Goal: Complete application form: Complete application form

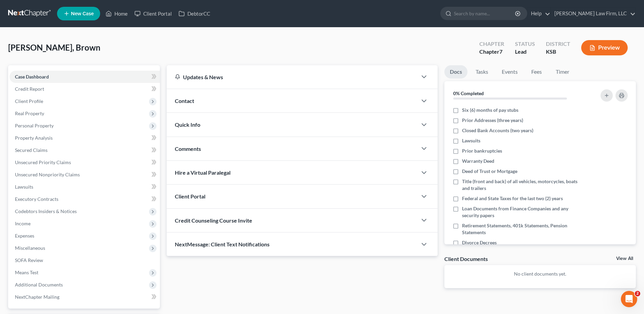
click at [181, 102] on span "Contact" at bounding box center [184, 100] width 19 height 6
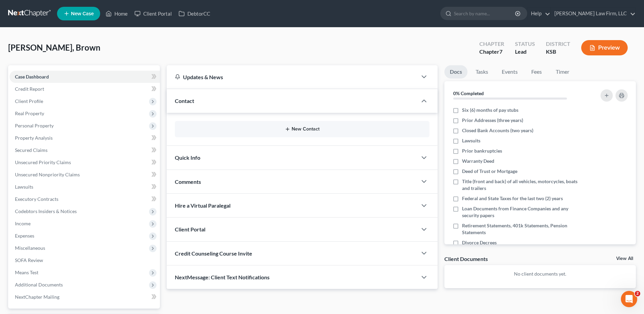
click at [309, 134] on div "New Contact" at bounding box center [302, 129] width 255 height 16
click at [308, 128] on button "New Contact" at bounding box center [302, 128] width 244 height 5
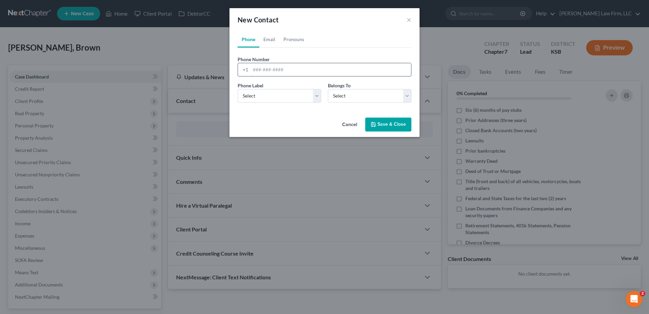
click at [303, 66] on input "tel" at bounding box center [331, 69] width 161 height 13
type input "913-636-2747"
click at [279, 92] on select "Select Mobile Home Work Other" at bounding box center [280, 96] width 84 height 14
drag, startPoint x: 274, startPoint y: 96, endPoint x: 272, endPoint y: 104, distance: 7.4
click at [274, 96] on select "Select Mobile Home Work Other" at bounding box center [280, 96] width 84 height 14
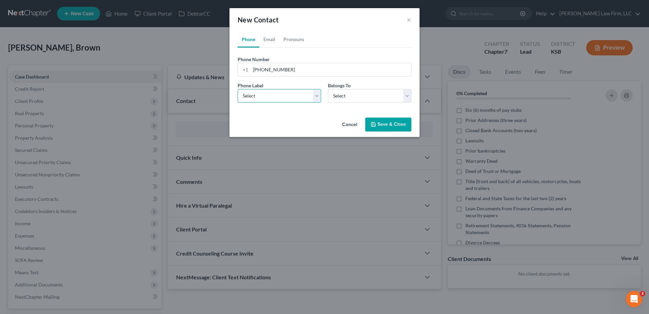
select select "0"
click at [238, 89] on select "Select Mobile Home Work Other" at bounding box center [280, 96] width 84 height 14
drag, startPoint x: 364, startPoint y: 93, endPoint x: 361, endPoint y: 103, distance: 9.8
click at [364, 93] on select "Select Client Other" at bounding box center [370, 96] width 84 height 14
select select "0"
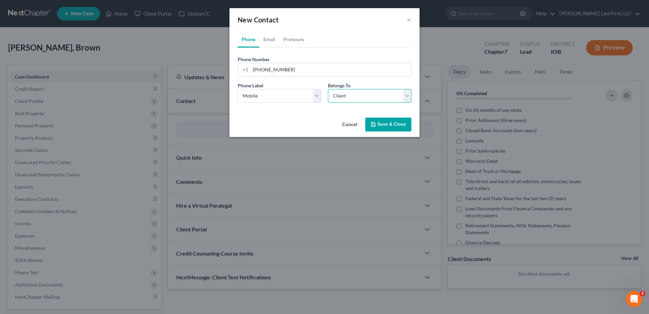
click at [328, 89] on select "Select Client Other" at bounding box center [370, 96] width 84 height 14
select select "0"
click at [270, 38] on link "Email" at bounding box center [269, 39] width 20 height 16
click at [268, 73] on input "email" at bounding box center [331, 69] width 161 height 13
type input "lashaybrown80@gmail.com"
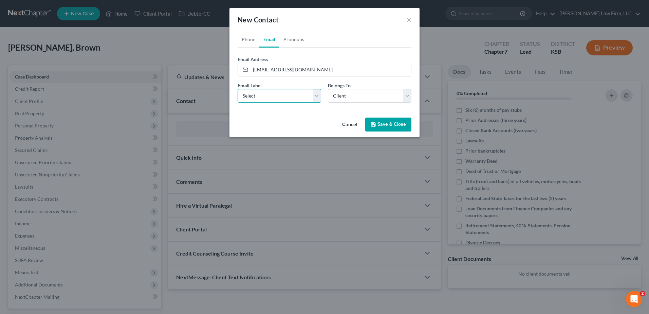
drag, startPoint x: 298, startPoint y: 97, endPoint x: 292, endPoint y: 103, distance: 7.7
click at [294, 100] on select "Select Home Work Other" at bounding box center [280, 96] width 84 height 14
select select "0"
click at [238, 89] on select "Select Home Work Other" at bounding box center [280, 96] width 84 height 14
click at [345, 95] on select "Select Client Other" at bounding box center [370, 96] width 84 height 14
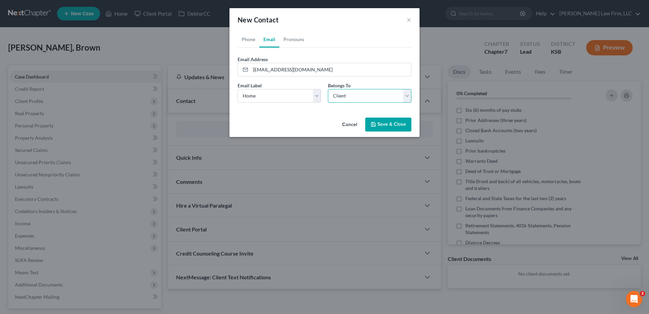
click at [328, 89] on select "Select Client Other" at bounding box center [370, 96] width 84 height 14
click at [295, 38] on link "Pronouns" at bounding box center [293, 39] width 29 height 16
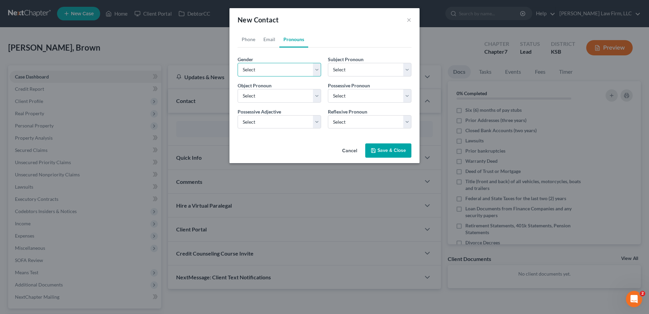
click at [274, 69] on select "Select Male Female Non Binary More Than One Person" at bounding box center [280, 70] width 84 height 14
select select "1"
click at [238, 63] on select "Select Male Female Non Binary More Than One Person" at bounding box center [280, 70] width 84 height 14
select select "1"
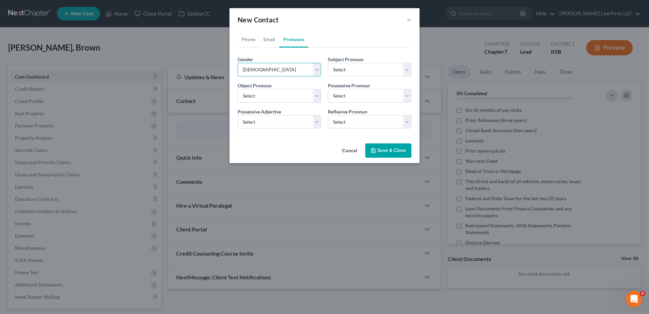
select select "1"
click at [388, 150] on button "Save & Close" at bounding box center [388, 150] width 46 height 14
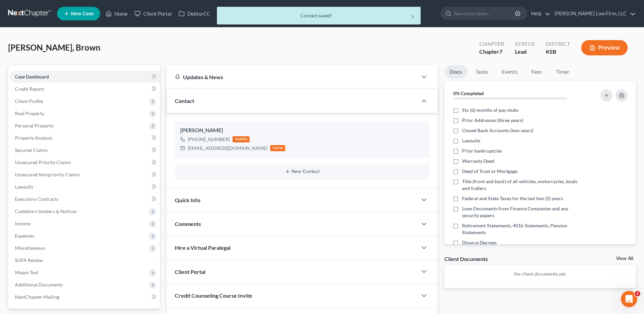
click at [194, 198] on span "Quick Info" at bounding box center [187, 200] width 25 height 6
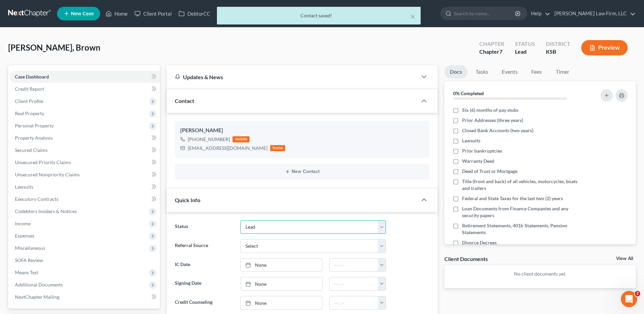
click at [268, 228] on select "Closed Discharged Dismissed Filed In Progress Lead Lost Lead Ready to File To R…" at bounding box center [313, 227] width 146 height 14
select select "4"
click at [240, 220] on select "Closed Discharged Dismissed Filed In Progress Lead Lost Lead Ready to File To R…" at bounding box center [313, 227] width 146 height 14
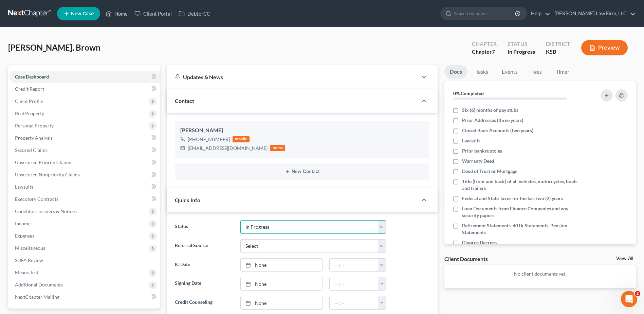
click at [279, 227] on select "Closed Discharged Dismissed Filed In Progress Lead Lost Lead Ready to File To R…" at bounding box center [313, 227] width 146 height 14
click at [240, 220] on select "Closed Discharged Dismissed Filed In Progress Lead Lost Lead Ready to File To R…" at bounding box center [313, 227] width 146 height 14
click at [267, 249] on select "Select Word Of Mouth Previous Clients Direct Mail Website Google Search Modern …" at bounding box center [313, 246] width 146 height 14
select select "0"
click at [240, 239] on select "Select Word Of Mouth Previous Clients Direct Mail Website Google Search Modern …" at bounding box center [313, 246] width 146 height 14
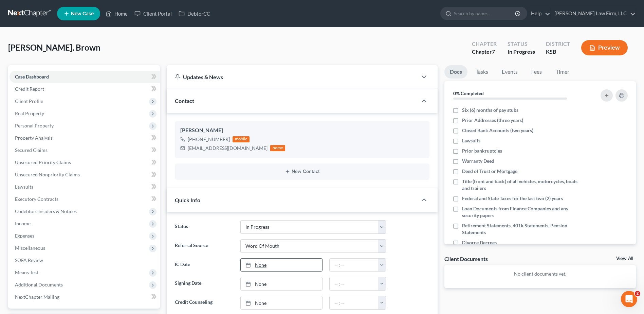
click at [260, 267] on link "None" at bounding box center [281, 264] width 81 height 13
type input "8/11/2025"
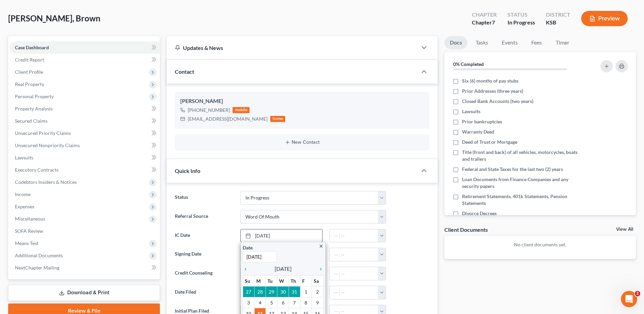
scroll to position [51, 0]
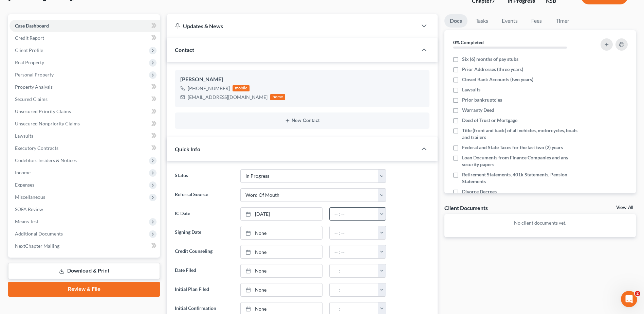
click at [381, 211] on button "button" at bounding box center [382, 213] width 8 height 13
click at [396, 225] on link "12:00am" at bounding box center [397, 229] width 38 height 12
type input "12:00am"
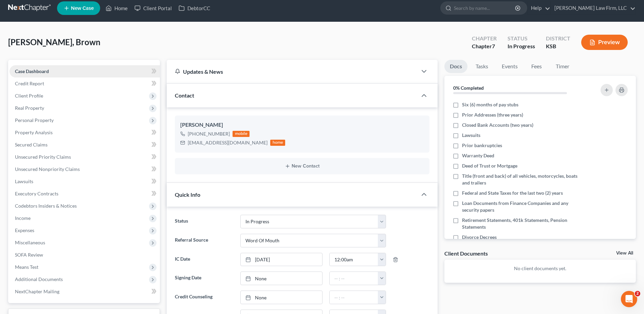
scroll to position [0, 0]
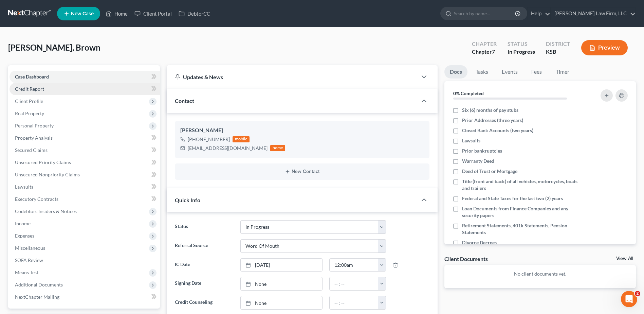
click at [28, 90] on span "Credit Report" at bounding box center [29, 89] width 29 height 6
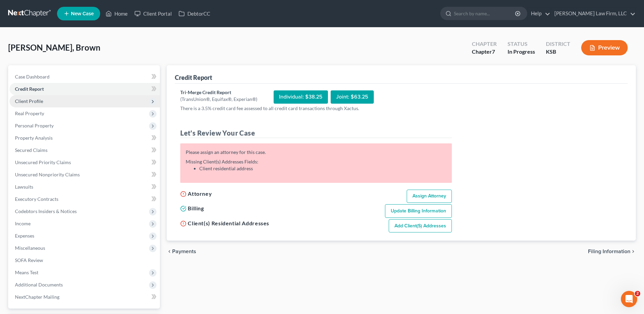
click at [37, 102] on span "Client Profile" at bounding box center [29, 101] width 28 height 6
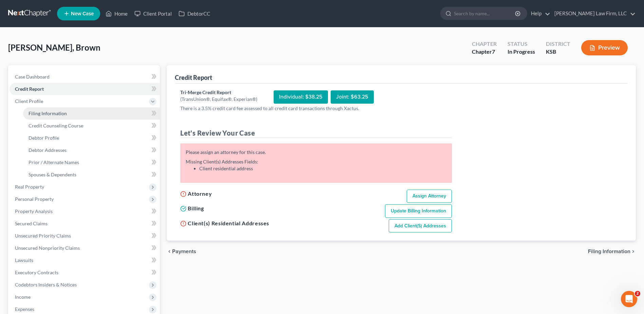
click at [51, 115] on span "Filing Information" at bounding box center [48, 113] width 38 height 6
select select "1"
select select "0"
select select "31"
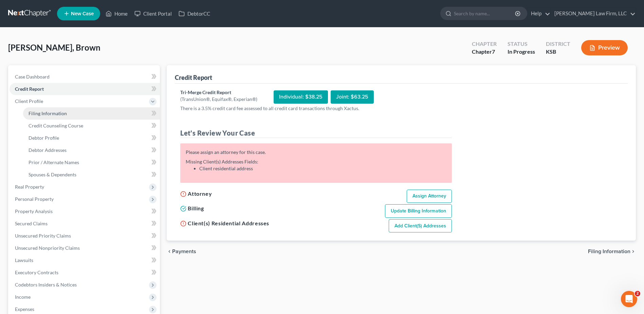
select select "17"
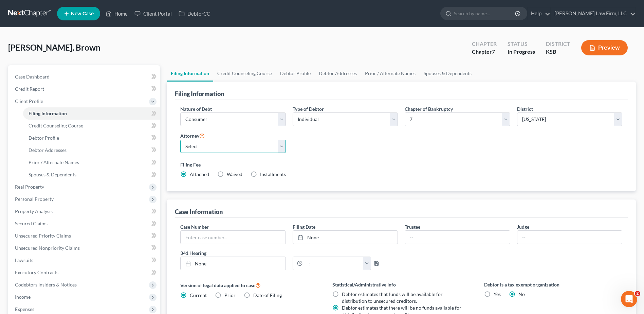
click at [220, 142] on select "Select Bradley McCormack - MOWB Bradley McCormack - KSB Bradley McCormack - MOE…" at bounding box center [232, 147] width 105 height 14
select select "11"
click at [180, 140] on select "Select Bradley McCormack - MOWB Bradley McCormack - KSB Bradley McCormack - MOE…" at bounding box center [232, 147] width 105 height 14
click at [237, 66] on link "Credit Counseling Course" at bounding box center [244, 73] width 63 height 16
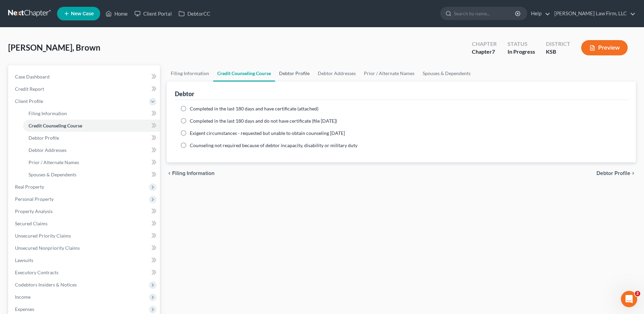
click at [298, 73] on link "Debtor Profile" at bounding box center [294, 73] width 39 height 16
select select "0"
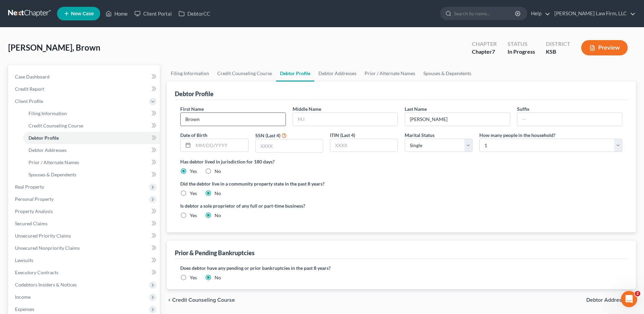
click at [255, 119] on input "Brown" at bounding box center [233, 119] width 105 height 13
type input "B"
type input "LaShay"
type input "Brown"
click at [219, 143] on input "text" at bounding box center [220, 145] width 55 height 13
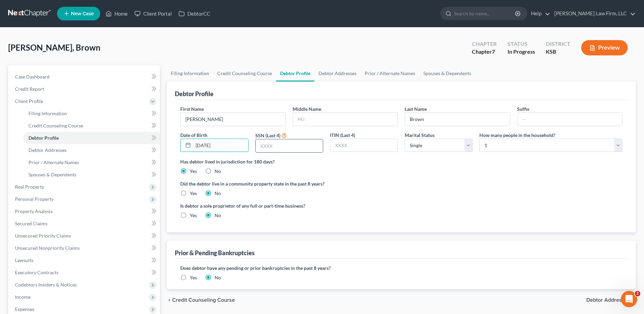
type input "2/22/2000"
click at [281, 143] on input "text" at bounding box center [289, 145] width 67 height 13
type input "1360"
click at [442, 191] on div "Did the debtor live in a community property state in the past 8 years? Yes No" at bounding box center [401, 188] width 442 height 17
click at [525, 159] on label "Has debtor lived in jurisdiction for 180 days?" at bounding box center [401, 161] width 442 height 7
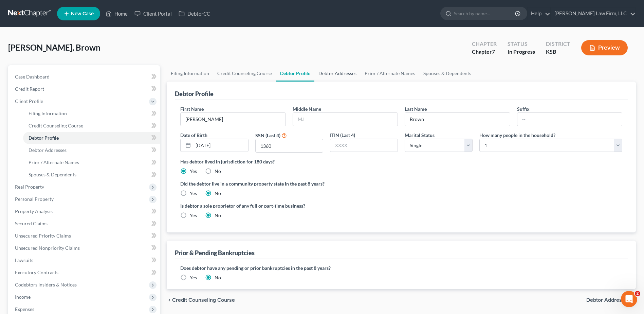
click at [341, 77] on link "Debtor Addresses" at bounding box center [337, 73] width 46 height 16
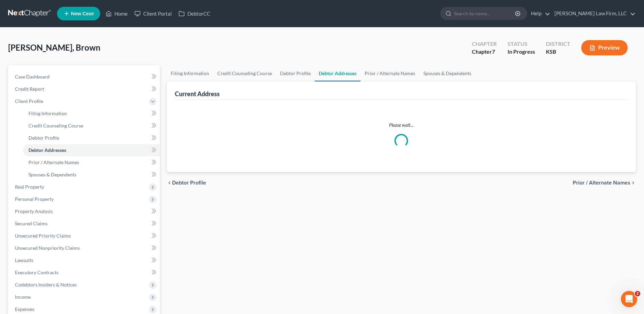
select select "0"
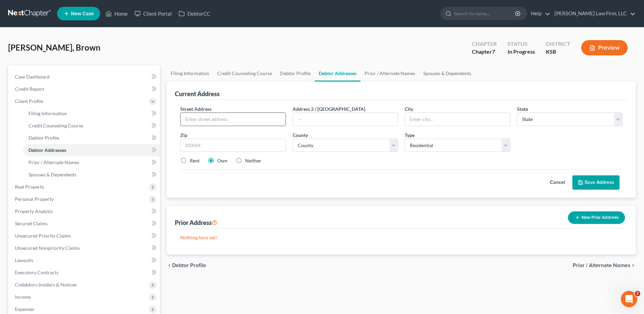
click at [225, 121] on input "text" at bounding box center [233, 119] width 105 height 13
type input "3210 Cleveland Avenue"
click at [481, 113] on input "text" at bounding box center [457, 119] width 105 height 13
type input "Kansas City"
click at [555, 115] on select "State AL AK AR AZ CA CO CT DE DC FL GA GU HI ID IL IN IA KS KY LA ME MD MA MI M…" at bounding box center [569, 119] width 105 height 14
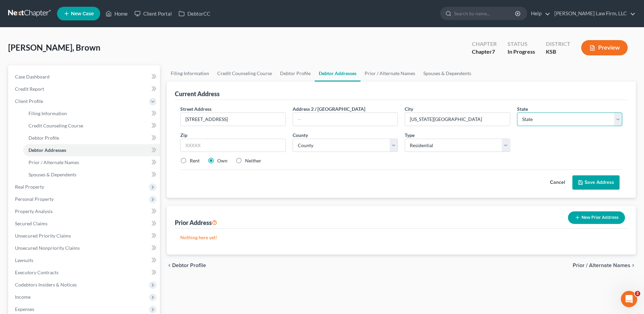
select select "17"
click at [517, 112] on select "State AL AK AR AZ CA CO CT DE DC FL GA GU HI ID IL IN IA KS KY LA ME MD MA MI M…" at bounding box center [569, 119] width 105 height 14
click at [195, 142] on input "text" at bounding box center [232, 146] width 105 height 14
type input "66104"
click at [321, 161] on div "Rent Own Neither" at bounding box center [401, 160] width 449 height 7
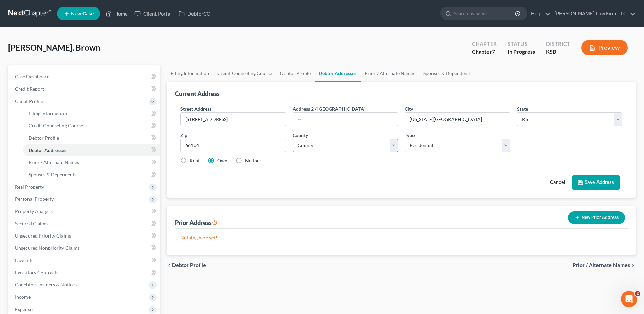
click at [323, 144] on select "County Allen County Anderson County Atchison County Barber County Barton County…" at bounding box center [345, 146] width 105 height 14
select select "104"
click at [293, 139] on select "County Allen County Anderson County Atchison County Barber County Barton County…" at bounding box center [345, 146] width 105 height 14
click at [592, 180] on button "Save Address" at bounding box center [595, 182] width 47 height 14
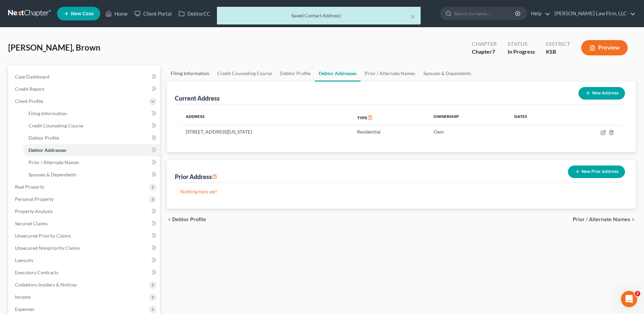
click at [183, 72] on link "Filing Information" at bounding box center [190, 73] width 47 height 16
select select "1"
select select "0"
select select "31"
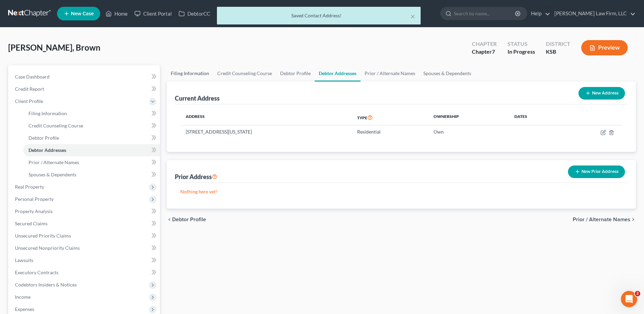
select select "11"
select select "17"
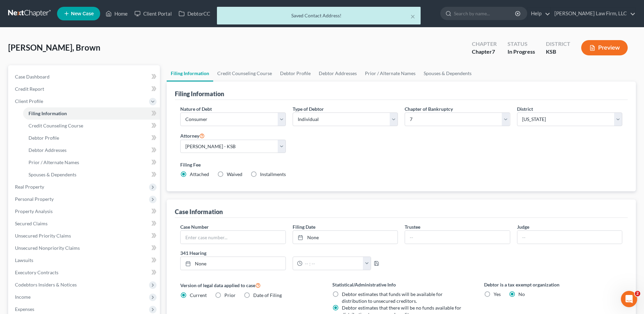
click at [121, 15] on div "× Saved Contact Address!" at bounding box center [319, 17] width 644 height 21
click at [118, 13] on div "× Saved Contact Address!" at bounding box center [319, 17] width 644 height 21
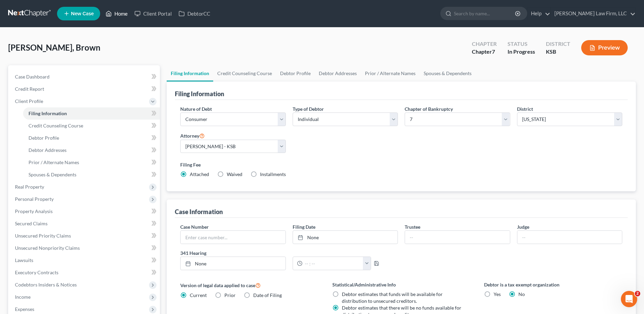
click at [119, 14] on link "Home" at bounding box center [116, 13] width 29 height 12
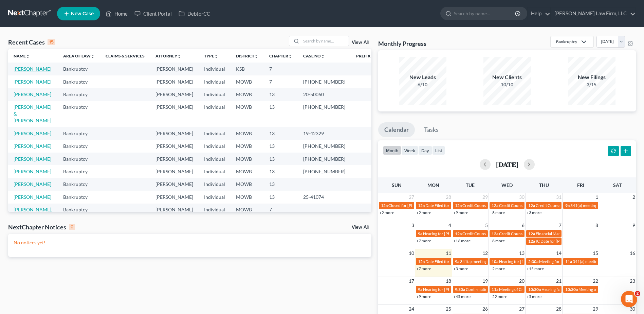
click at [35, 68] on link "Brown, LaShay" at bounding box center [33, 69] width 38 height 6
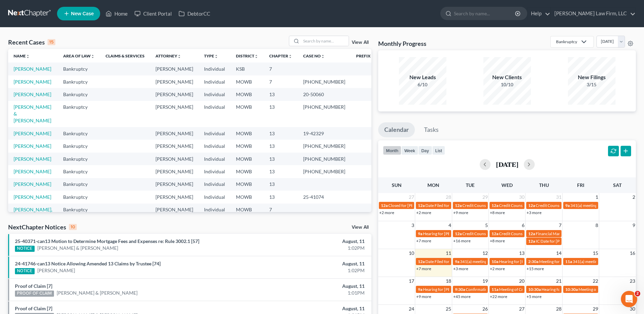
select select "0"
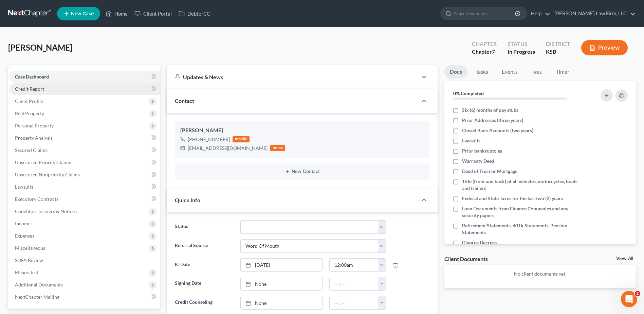
click at [24, 89] on span "Credit Report" at bounding box center [29, 89] width 29 height 6
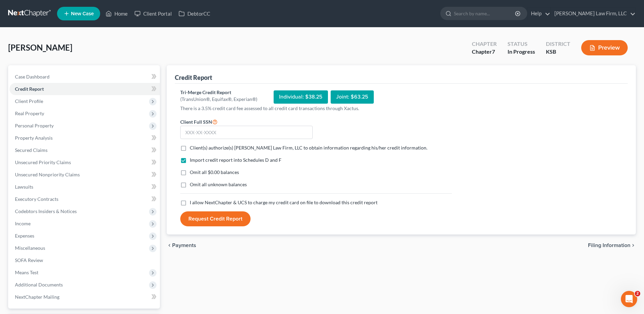
click at [190, 147] on label "Client(s) authorize(s) Sader Law Firm, LLC to obtain information regarding his/…" at bounding box center [309, 147] width 238 height 7
click at [193, 147] on input "Client(s) authorize(s) Sader Law Firm, LLC to obtain information regarding his/…" at bounding box center [195, 146] width 4 height 4
checkbox input "true"
click at [190, 204] on label "I allow NextChapter & UCS to charge my credit card on file to download this cre…" at bounding box center [284, 202] width 188 height 7
click at [193, 203] on input "I allow NextChapter & UCS to charge my credit card on file to download this cre…" at bounding box center [195, 201] width 4 height 4
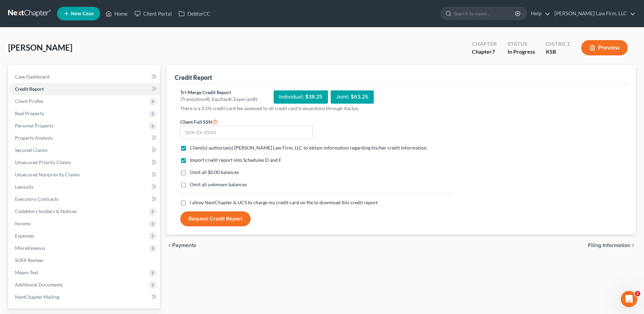
checkbox input "true"
click at [205, 134] on input "text" at bounding box center [246, 133] width 132 height 14
type input "515-17-1360"
click at [219, 214] on button "Request Credit Report" at bounding box center [215, 218] width 70 height 15
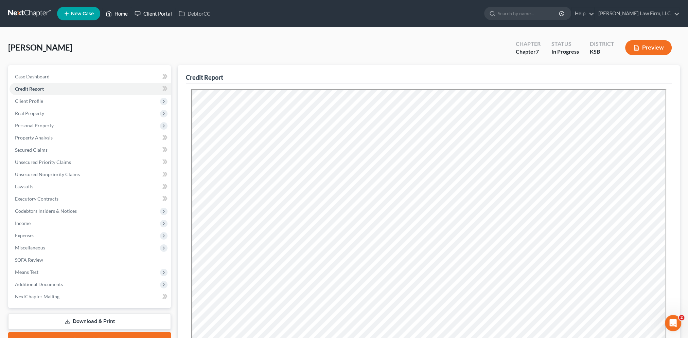
drag, startPoint x: 123, startPoint y: 14, endPoint x: 147, endPoint y: 10, distance: 24.0
click at [123, 14] on link "Home" at bounding box center [116, 13] width 29 height 12
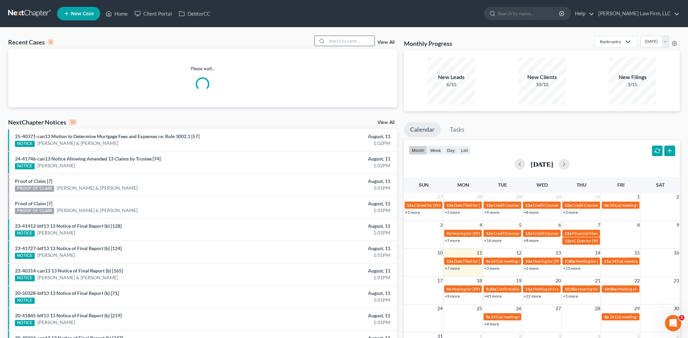
click at [351, 42] on input "search" at bounding box center [351, 41] width 48 height 10
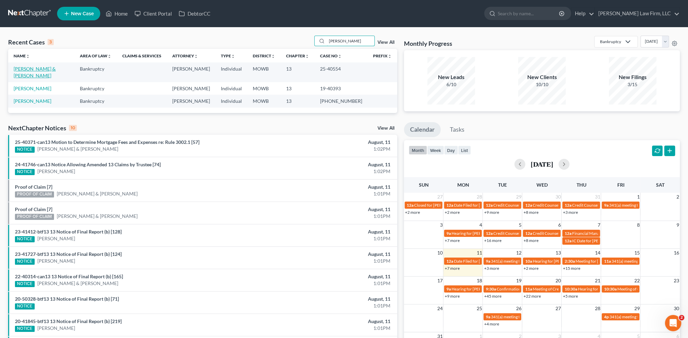
type input "Leon"
click at [37, 69] on link "[PERSON_NAME] & [PERSON_NAME]" at bounding box center [35, 72] width 42 height 13
select select "6"
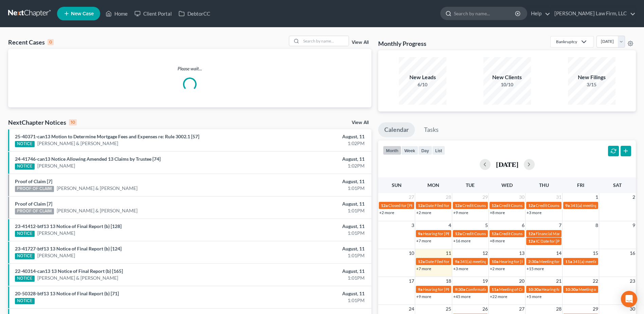
click at [491, 10] on input "search" at bounding box center [485, 13] width 62 height 13
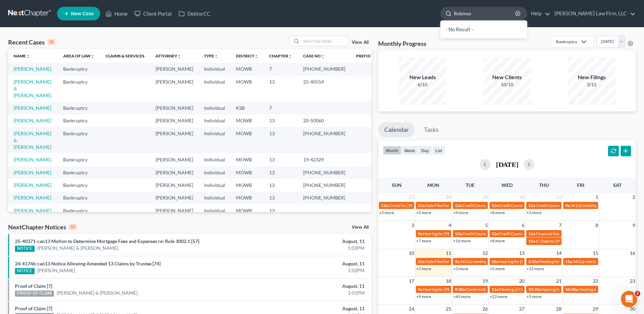
type input "[PERSON_NAME]"
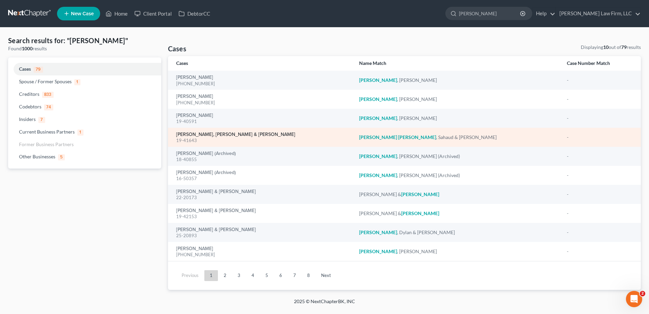
click at [230, 132] on link "[PERSON_NAME], [PERSON_NAME] & [PERSON_NAME]" at bounding box center [235, 134] width 119 height 5
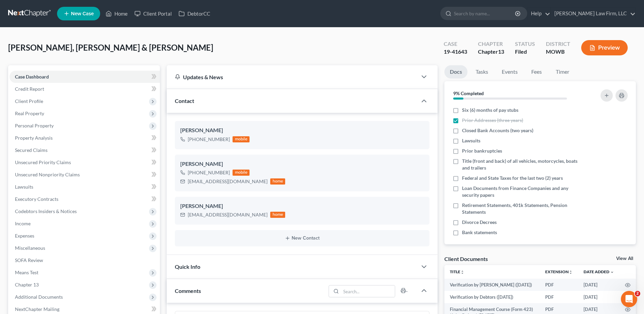
click at [221, 264] on div "Quick Info" at bounding box center [292, 266] width 251 height 23
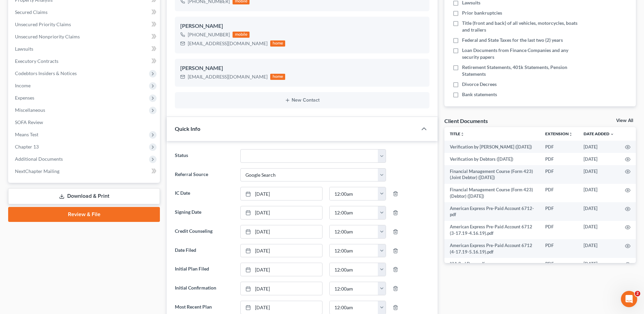
scroll to position [136, 0]
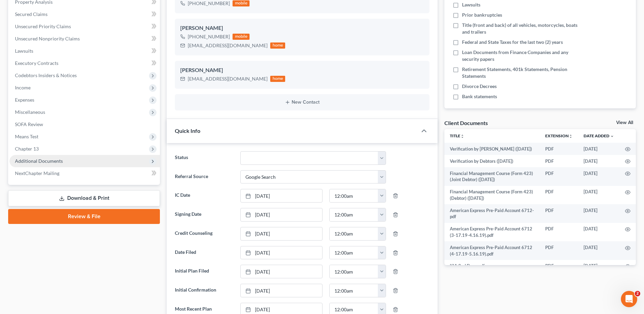
click at [53, 165] on span "Additional Documents" at bounding box center [85, 161] width 150 height 12
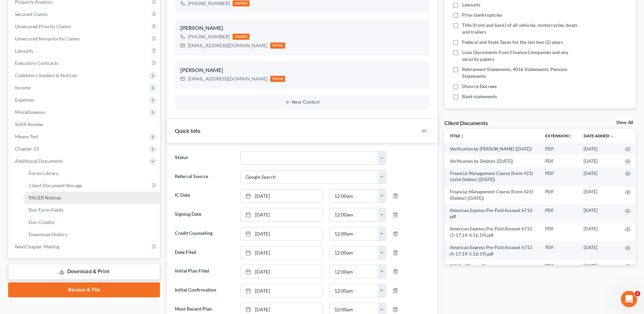
click at [50, 195] on span "PACER Notices" at bounding box center [45, 198] width 33 height 6
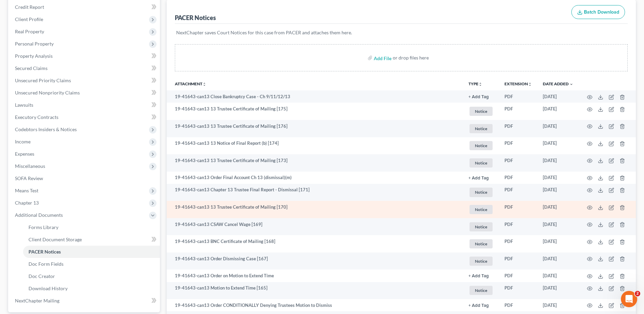
scroll to position [102, 0]
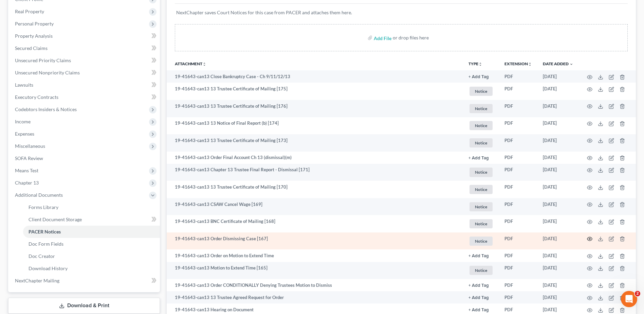
click at [590, 239] on icon "button" at bounding box center [589, 238] width 5 height 5
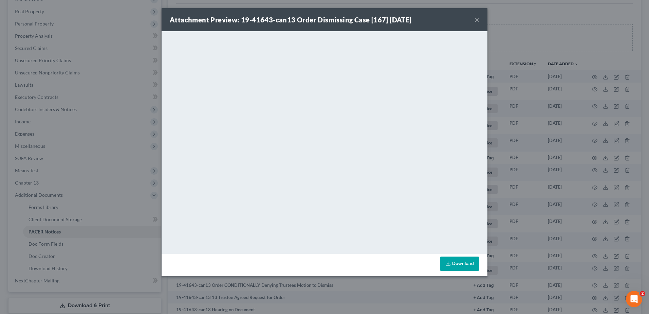
click at [478, 18] on button "×" at bounding box center [477, 20] width 5 height 8
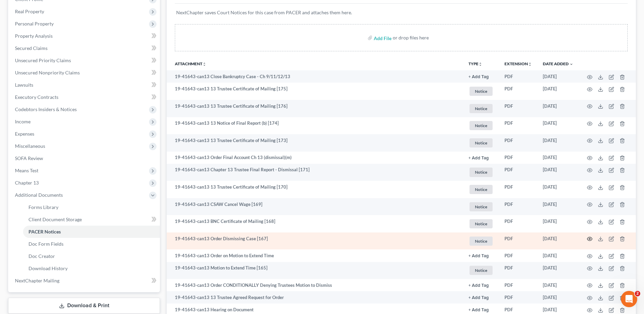
click at [591, 238] on icon "button" at bounding box center [589, 238] width 5 height 5
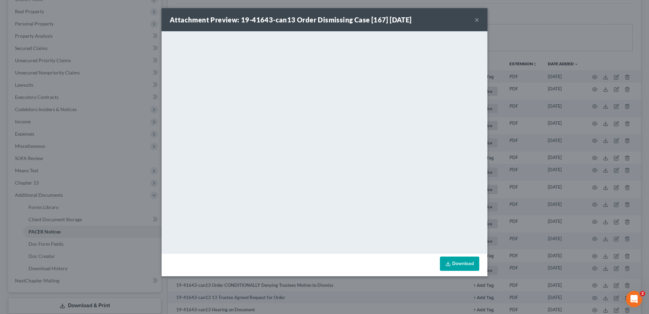
click at [479, 17] on div "Attachment Preview: 19-41643-can13 Order Dismissing Case [167] 05/05/2025 ×" at bounding box center [325, 19] width 326 height 23
click at [478, 17] on button "×" at bounding box center [477, 20] width 5 height 8
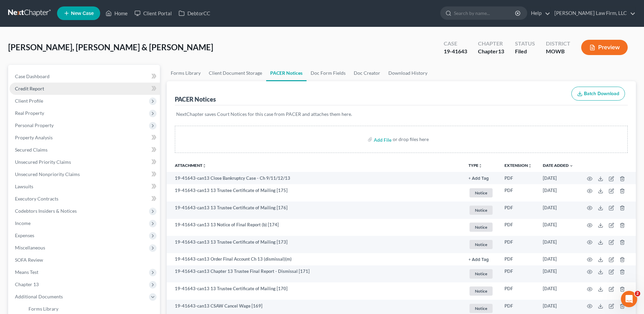
scroll to position [0, 0]
click at [41, 77] on span "Case Dashboard" at bounding box center [32, 77] width 35 height 6
select select "4"
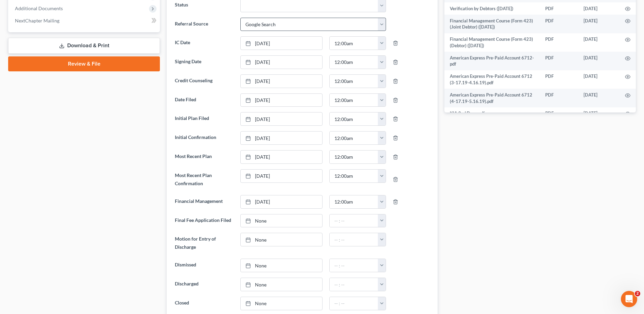
scroll to position [289, 0]
click at [255, 264] on link "None" at bounding box center [281, 264] width 81 height 13
type input "8/11/2025"
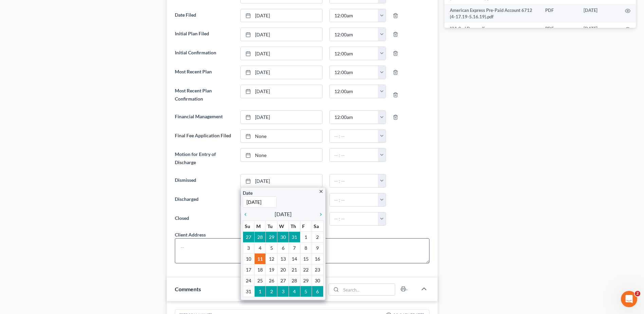
scroll to position [382, 0]
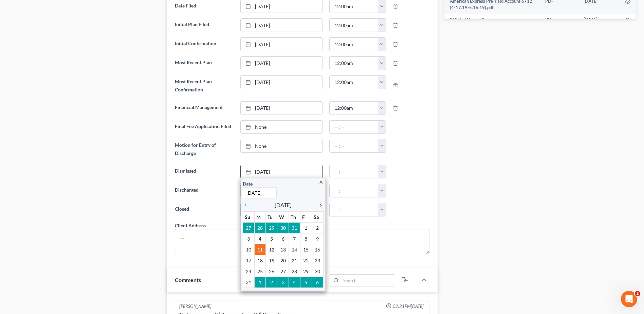
click at [321, 205] on icon "chevron_right" at bounding box center [319, 204] width 9 height 5
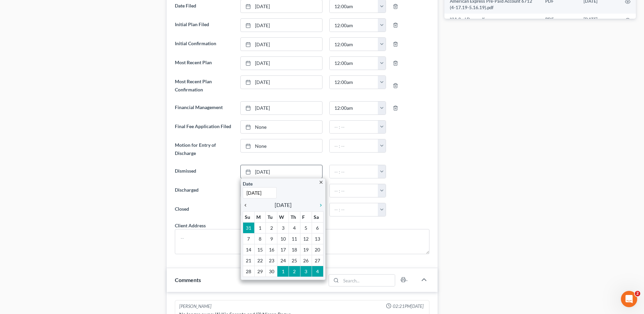
click at [244, 204] on icon "chevron_left" at bounding box center [247, 204] width 9 height 5
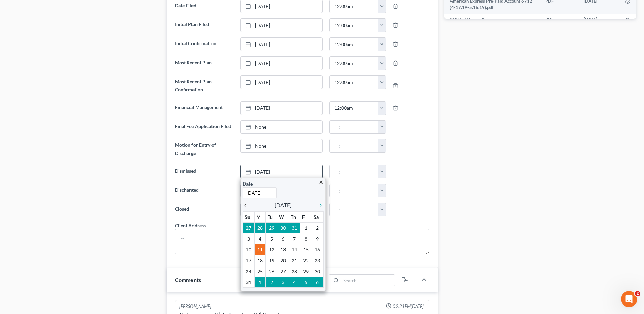
click at [244, 204] on icon "chevron_left" at bounding box center [247, 204] width 9 height 5
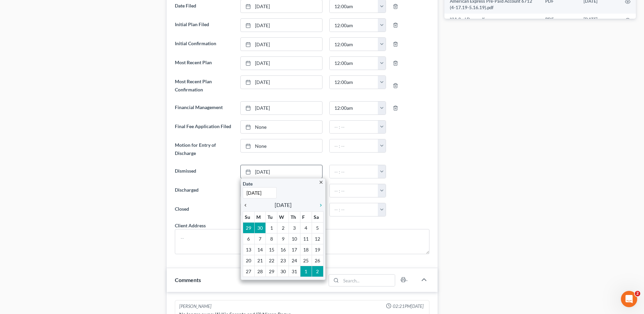
click at [244, 204] on icon "chevron_left" at bounding box center [247, 204] width 9 height 5
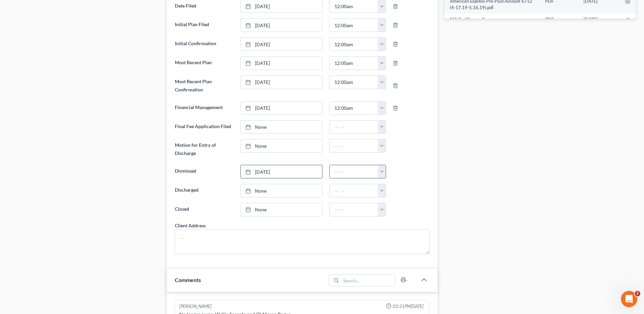
click at [384, 173] on button "button" at bounding box center [382, 171] width 8 height 13
click at [389, 185] on link "12:00am" at bounding box center [397, 187] width 38 height 12
type input "12:00am"
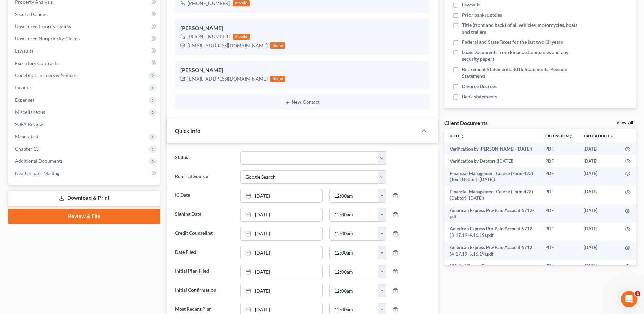
scroll to position [0, 0]
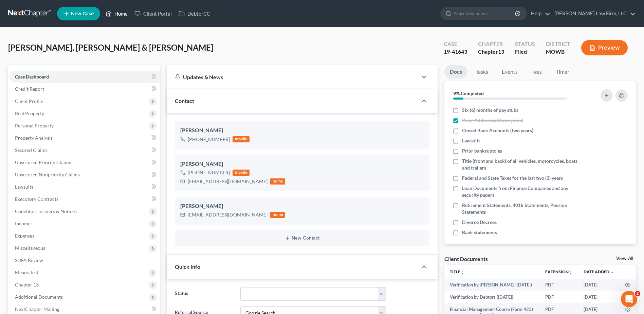
click at [122, 16] on link "Home" at bounding box center [116, 13] width 29 height 12
click at [117, 12] on link "Home" at bounding box center [116, 13] width 29 height 12
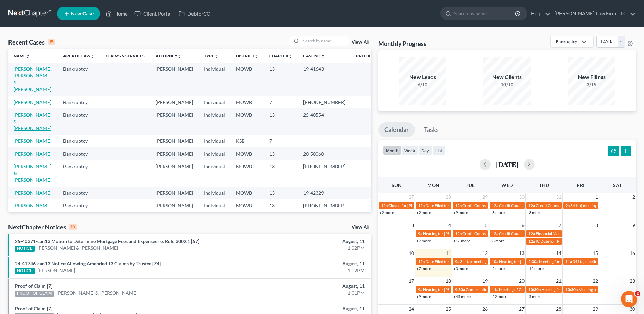
click at [42, 112] on link "[PERSON_NAME] & [PERSON_NAME]" at bounding box center [33, 121] width 38 height 19
select select "6"
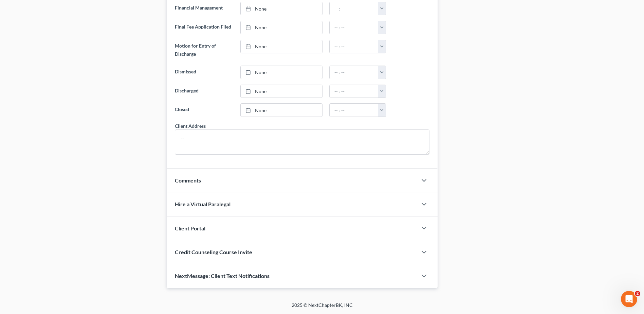
scroll to position [467, 0]
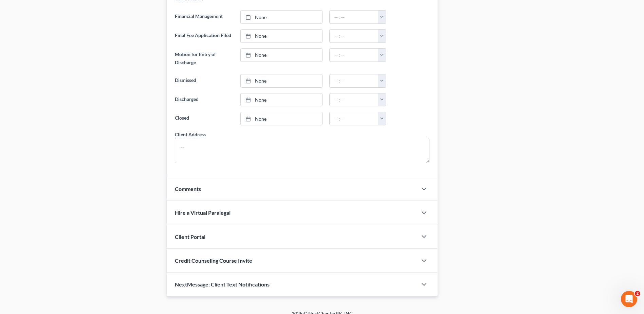
click at [248, 285] on span "NextMessage: Client Text Notifications" at bounding box center [222, 284] width 95 height 6
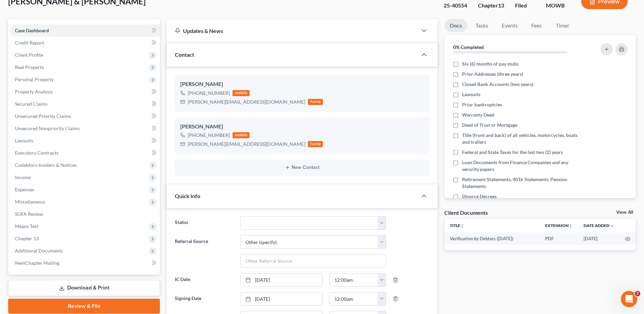
scroll to position [0, 0]
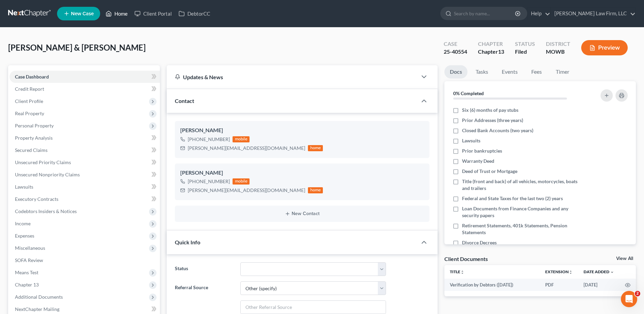
click at [115, 11] on link "Home" at bounding box center [116, 13] width 29 height 12
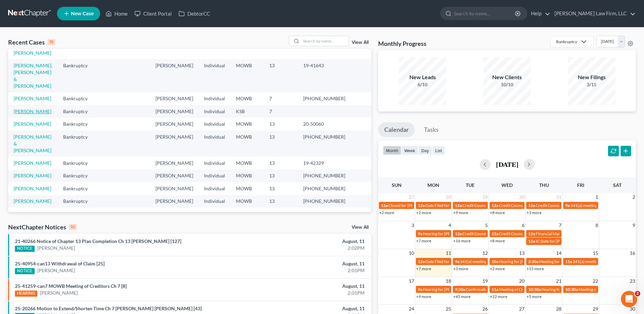
click at [36, 108] on link "Brown, LaShay" at bounding box center [33, 111] width 38 height 6
select select "0"
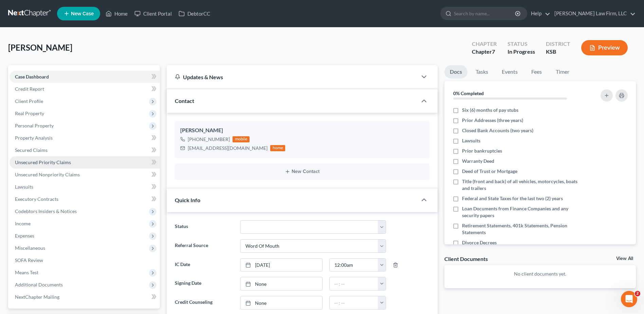
click at [61, 163] on span "Unsecured Priority Claims" at bounding box center [43, 162] width 56 height 6
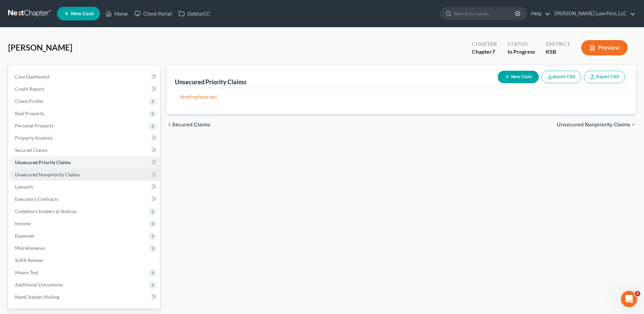
click at [60, 176] on span "Unsecured Nonpriority Claims" at bounding box center [47, 174] width 65 height 6
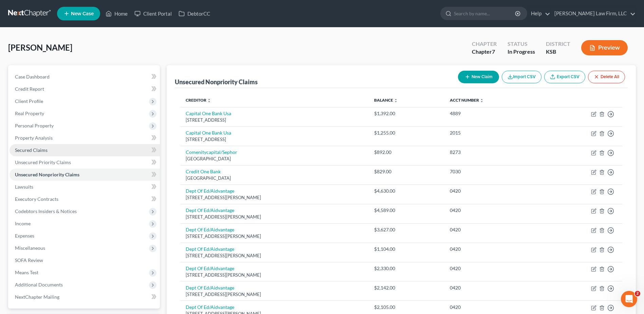
click at [37, 150] on span "Secured Claims" at bounding box center [31, 150] width 33 height 6
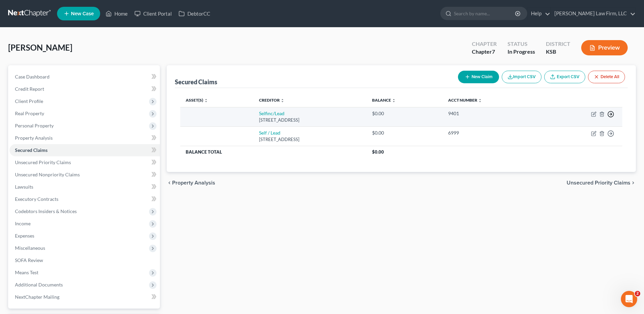
click at [609, 114] on icon "button" at bounding box center [610, 114] width 7 height 7
click at [574, 131] on link "Move to F" at bounding box center [579, 131] width 57 height 12
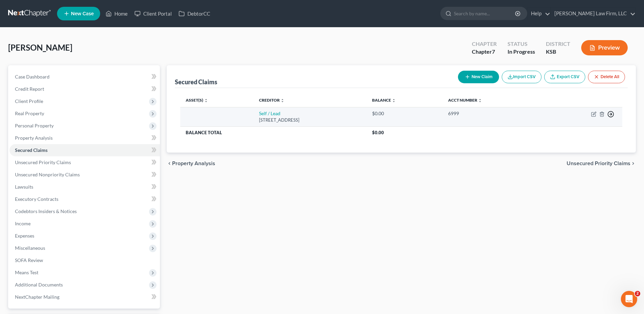
click at [612, 113] on icon "button" at bounding box center [610, 114] width 7 height 7
click at [570, 132] on link "Move to F" at bounding box center [579, 131] width 57 height 12
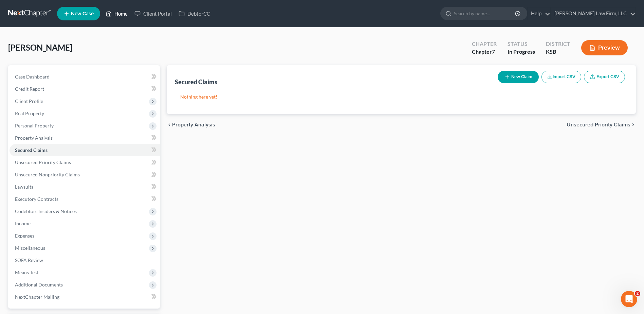
click at [120, 12] on link "Home" at bounding box center [116, 13] width 29 height 12
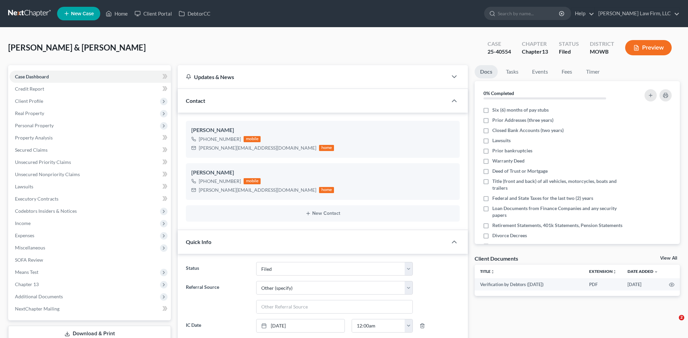
select select "3"
select select "6"
